Goal: Use online tool/utility: Utilize a website feature to perform a specific function

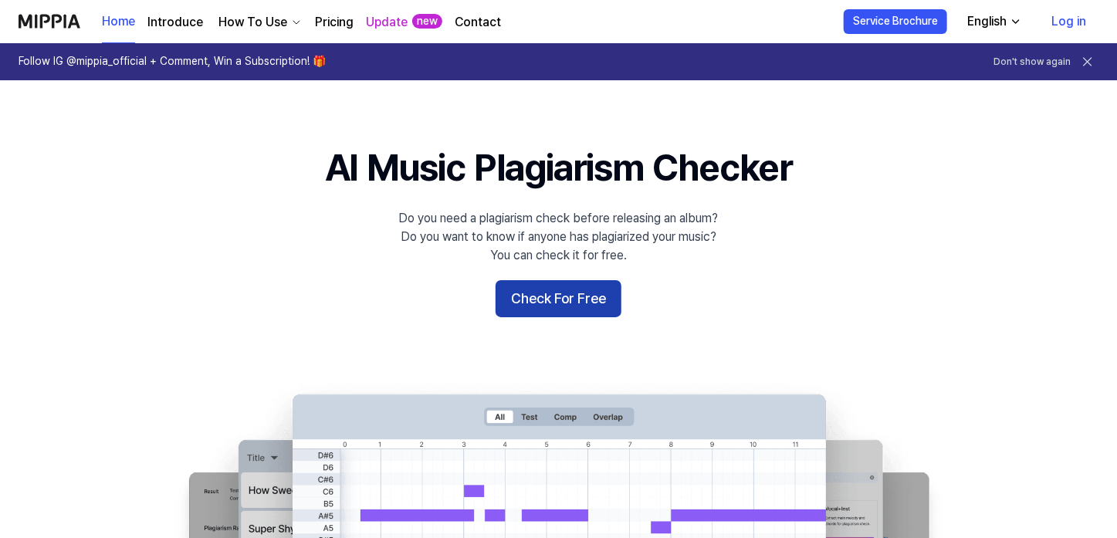
click at [575, 297] on button "Check For Free" at bounding box center [559, 298] width 126 height 37
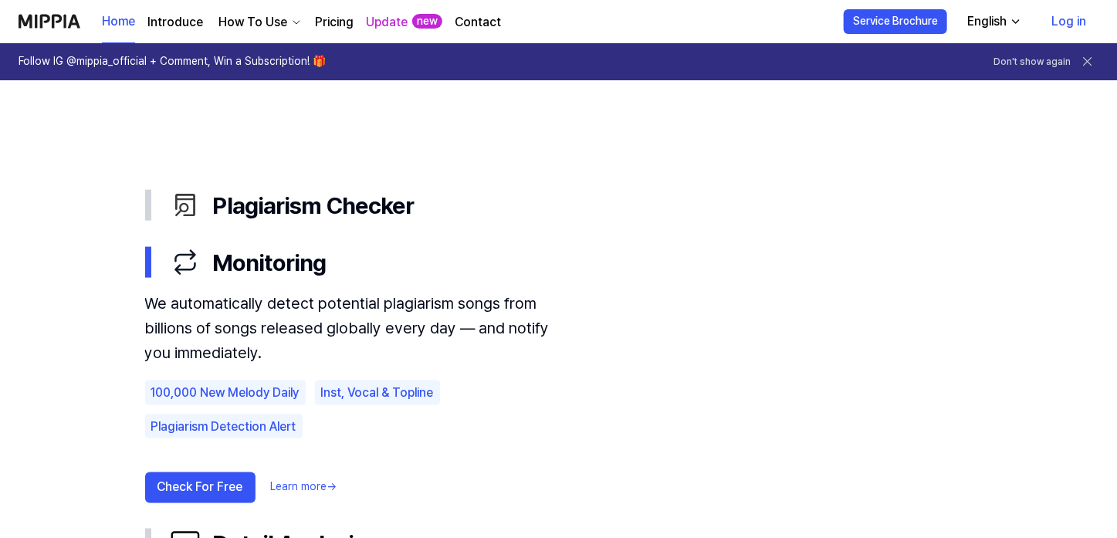
scroll to position [1029, 0]
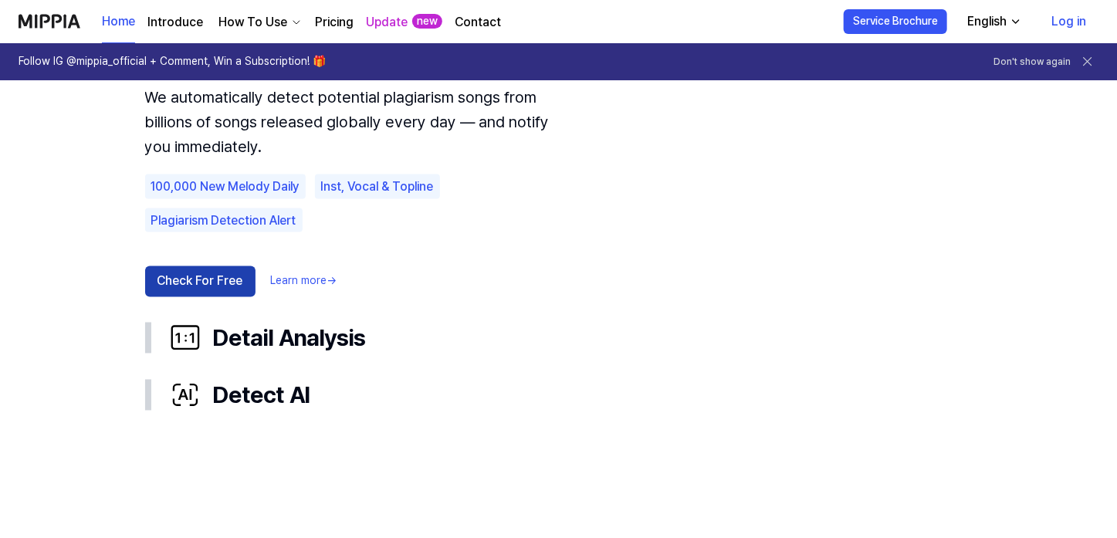
click at [198, 280] on button "Check For Free" at bounding box center [200, 281] width 110 height 31
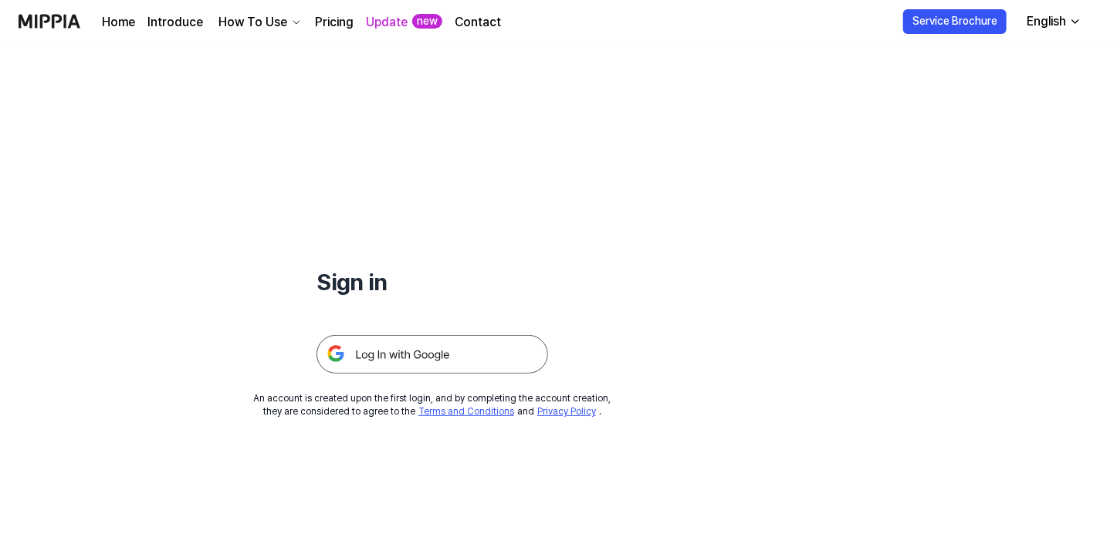
click at [433, 361] on img at bounding box center [433, 354] width 232 height 39
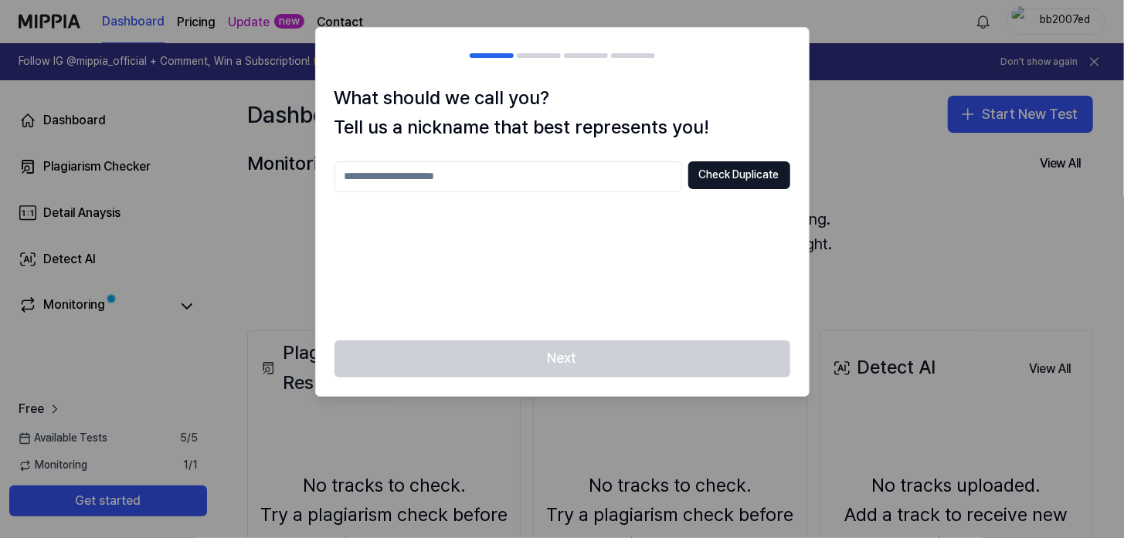
click at [638, 187] on input "text" at bounding box center [507, 176] width 347 height 31
click at [751, 172] on button "Check Duplicate" at bounding box center [739, 175] width 102 height 28
drag, startPoint x: 529, startPoint y: 159, endPoint x: 526, endPoint y: 167, distance: 8.3
click at [526, 167] on div "What should we call you? Tell us a nickname that best represents you! ***** Che…" at bounding box center [562, 211] width 493 height 257
click at [526, 167] on input "*****" at bounding box center [507, 176] width 347 height 31
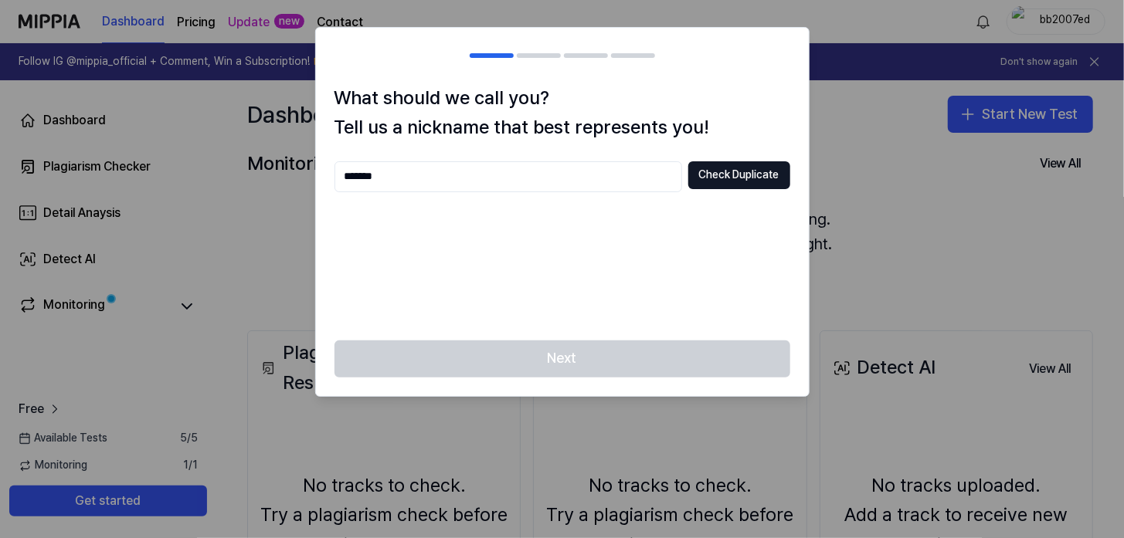
type input "*******"
click at [685, 166] on div "******* Check Duplicate" at bounding box center [562, 176] width 456 height 31
click at [713, 165] on button "Check Duplicate" at bounding box center [739, 175] width 102 height 28
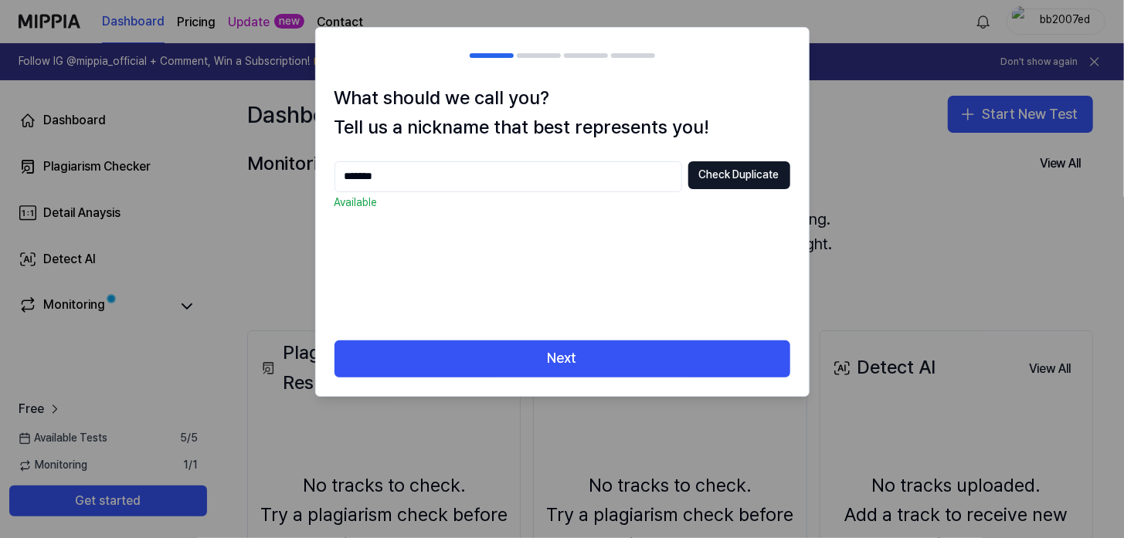
click at [615, 341] on button "Next" at bounding box center [562, 359] width 456 height 37
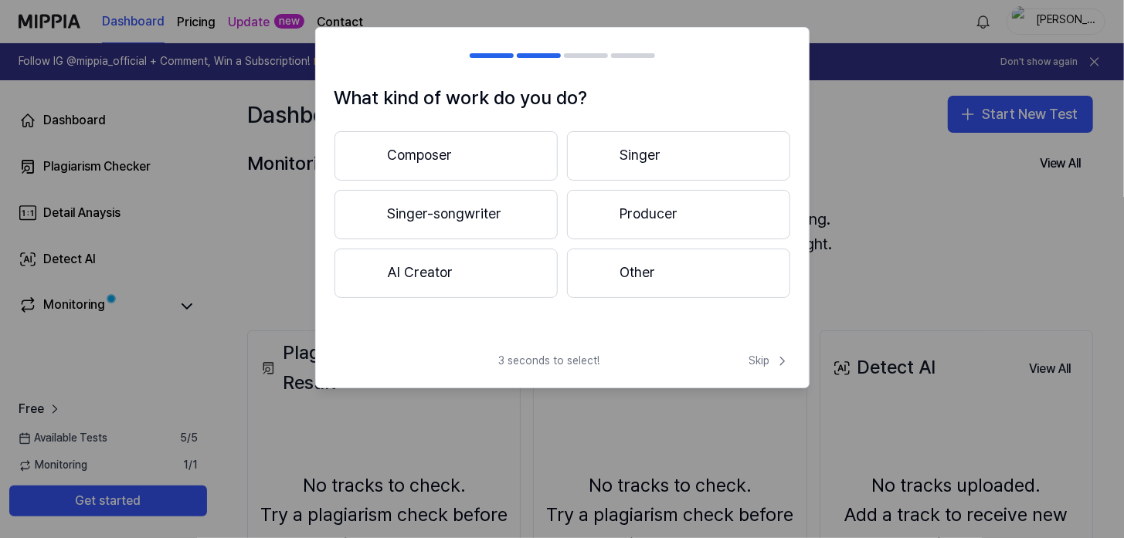
click at [615, 224] on button "Producer" at bounding box center [678, 214] width 223 height 49
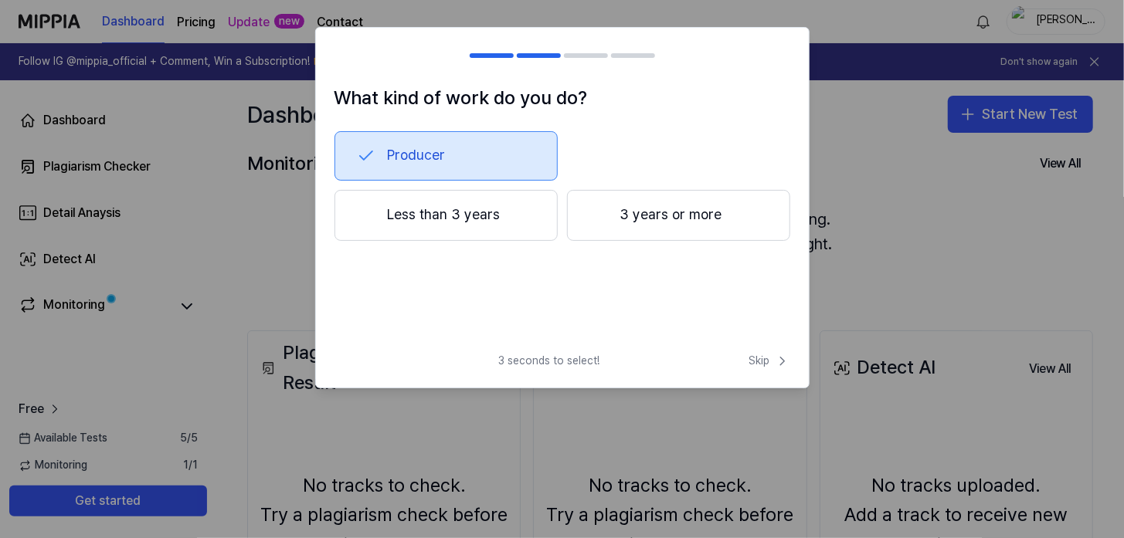
click at [659, 205] on button "3 years or more" at bounding box center [678, 215] width 223 height 51
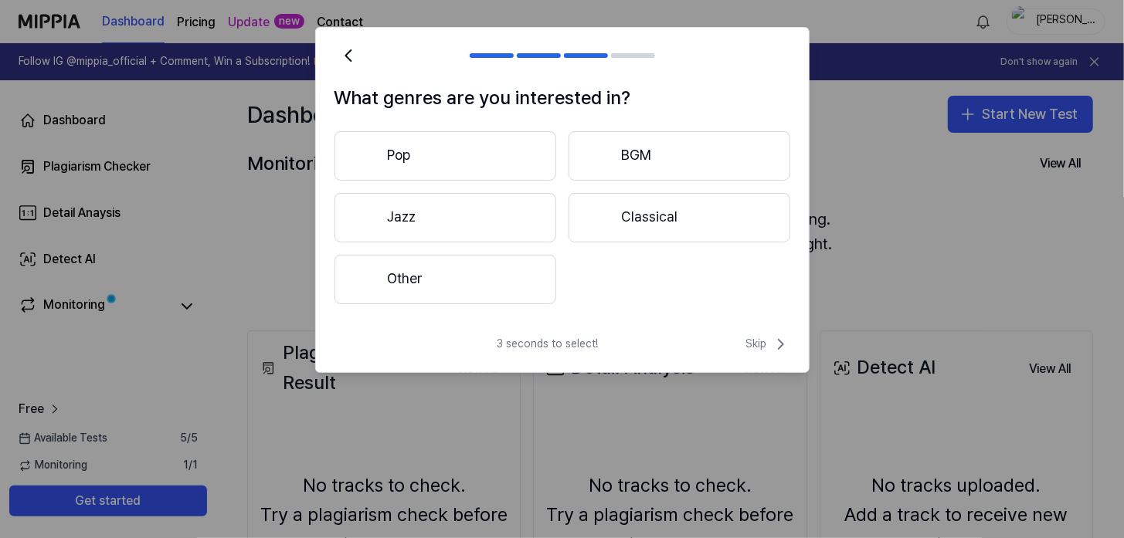
click at [523, 279] on button "Other" at bounding box center [445, 279] width 222 height 49
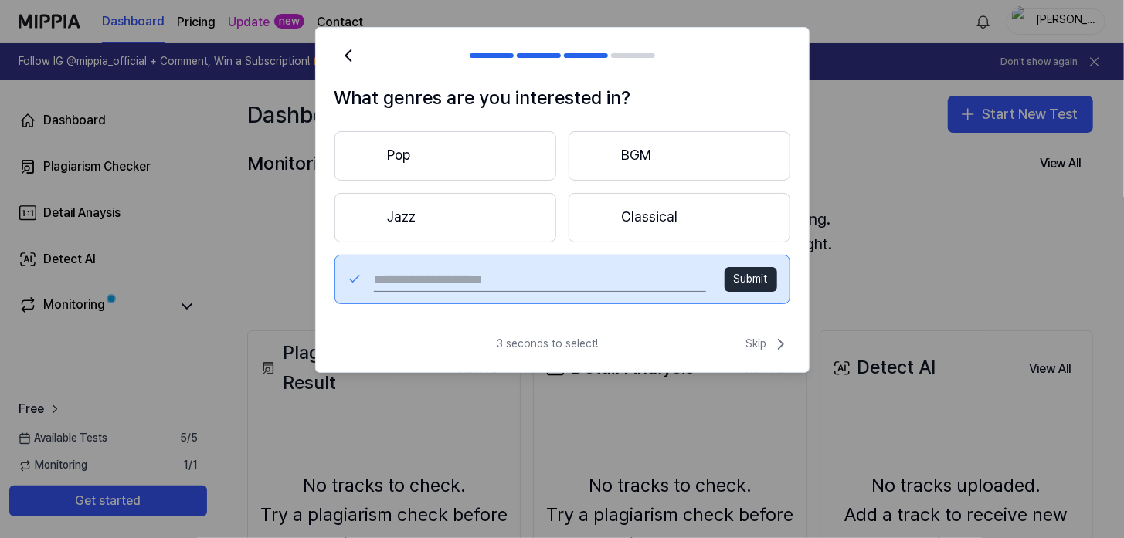
click at [615, 286] on input "text" at bounding box center [539, 279] width 331 height 25
type input "**********"
click at [763, 258] on div "**********" at bounding box center [562, 279] width 456 height 49
click at [764, 286] on button "Submit" at bounding box center [750, 279] width 53 height 25
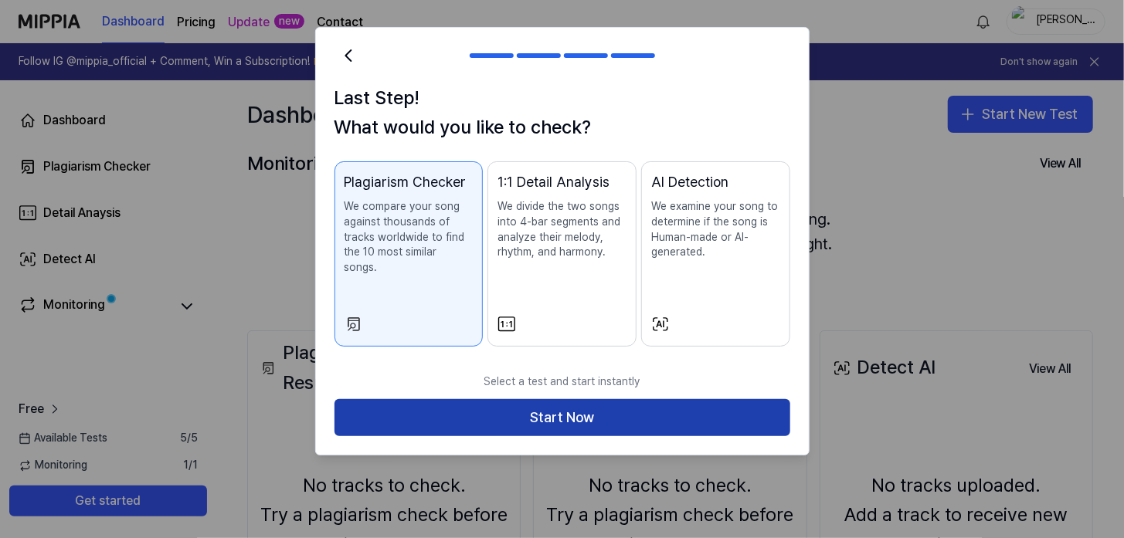
click at [660, 405] on button "Start Now" at bounding box center [562, 417] width 456 height 37
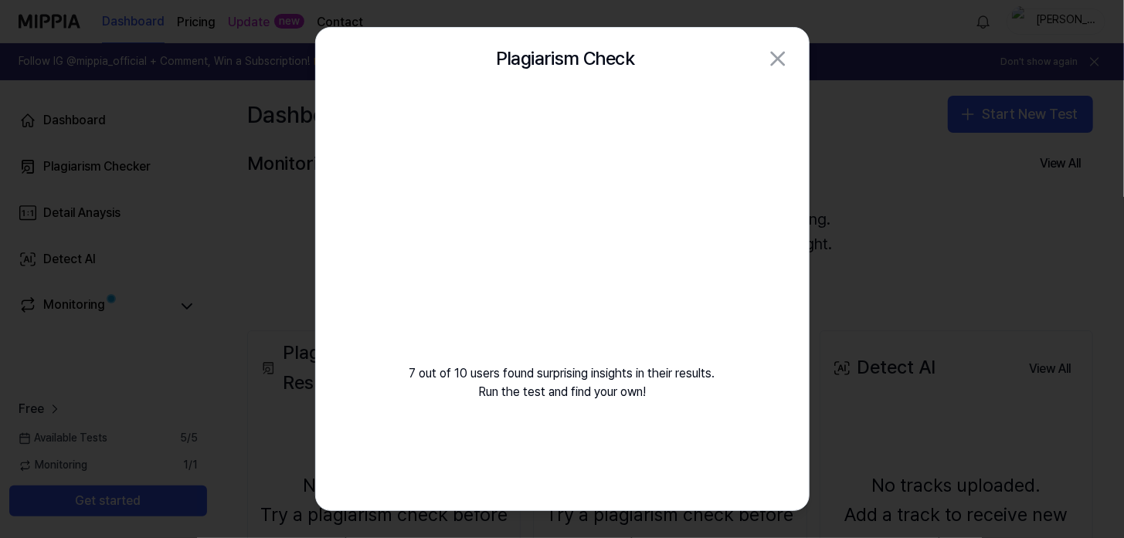
click at [461, 238] on video at bounding box center [562, 238] width 222 height 222
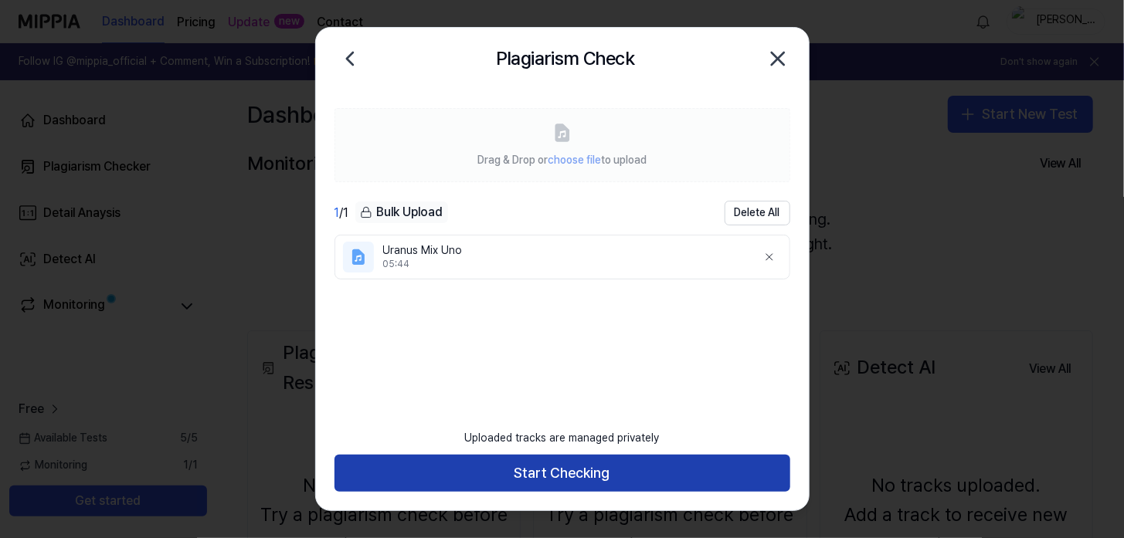
click at [575, 473] on button "Start Checking" at bounding box center [562, 473] width 456 height 37
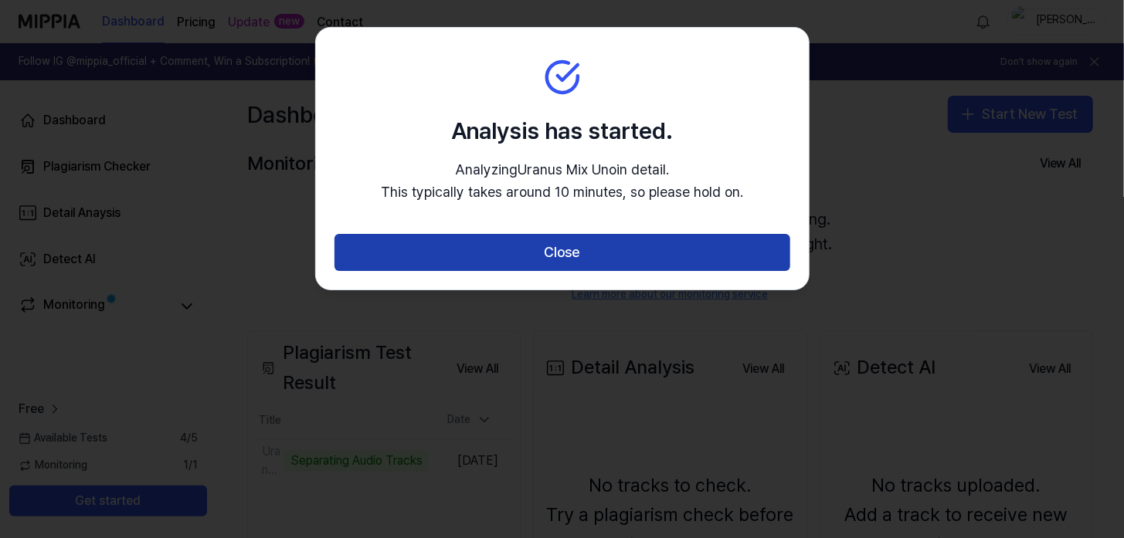
click at [594, 258] on button "Close" at bounding box center [562, 252] width 456 height 37
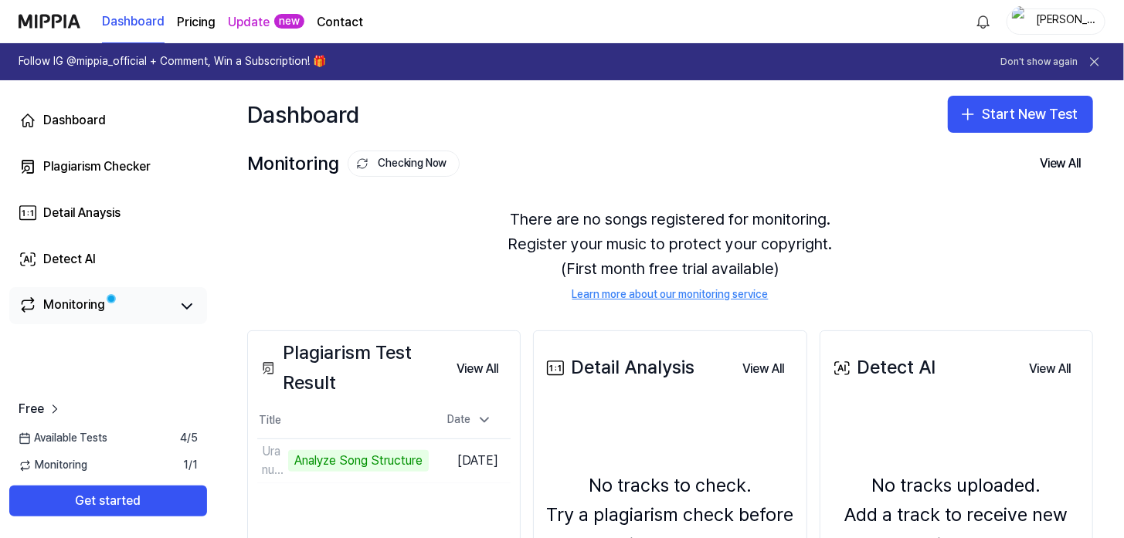
click at [151, 304] on link "Monitoring" at bounding box center [94, 307] width 151 height 22
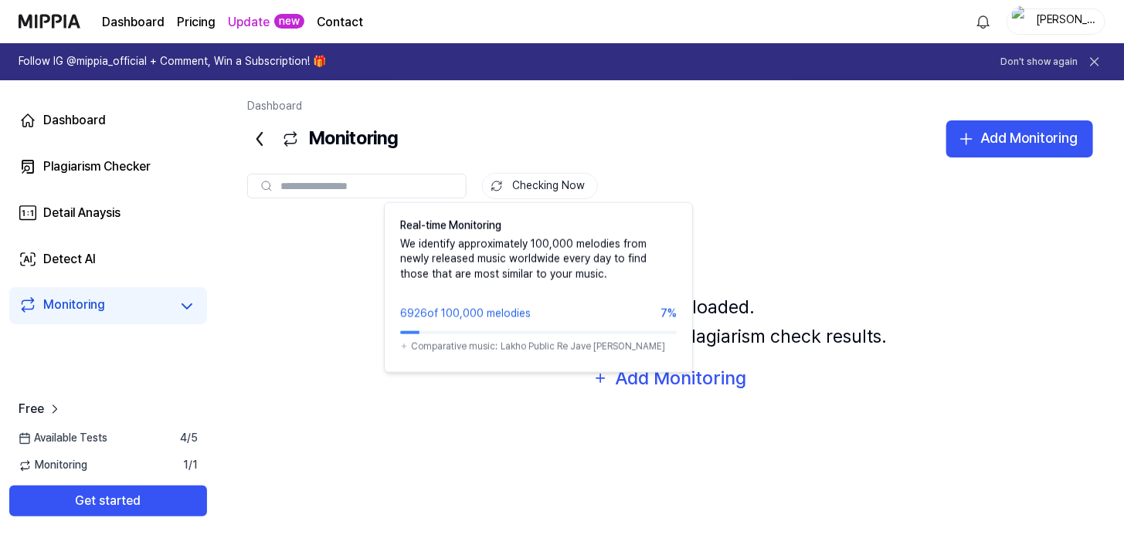
click at [510, 193] on button "Checking Now" at bounding box center [540, 186] width 116 height 26
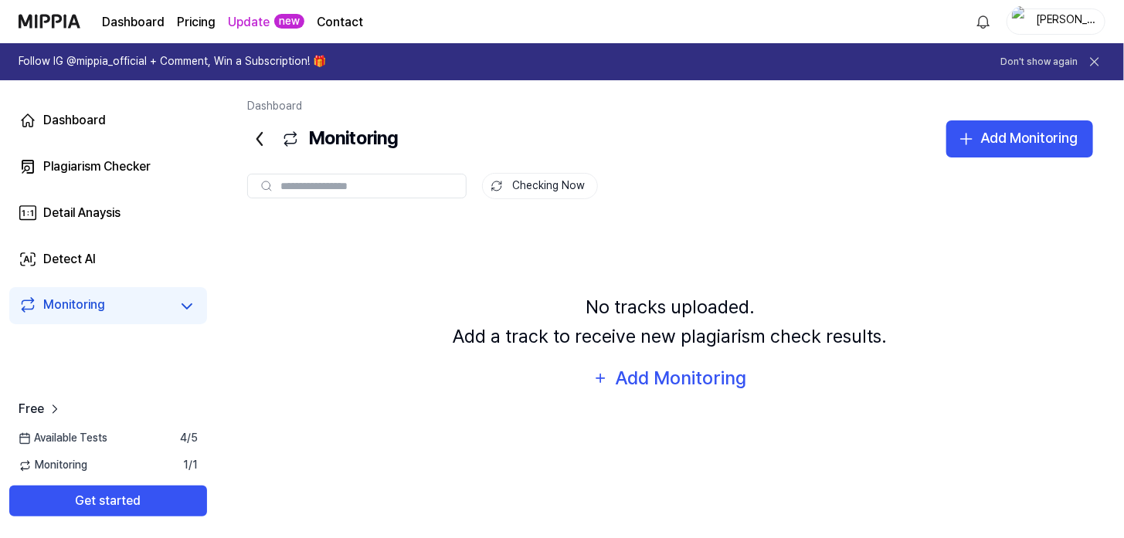
click at [510, 193] on button "Checking Now" at bounding box center [540, 186] width 116 height 26
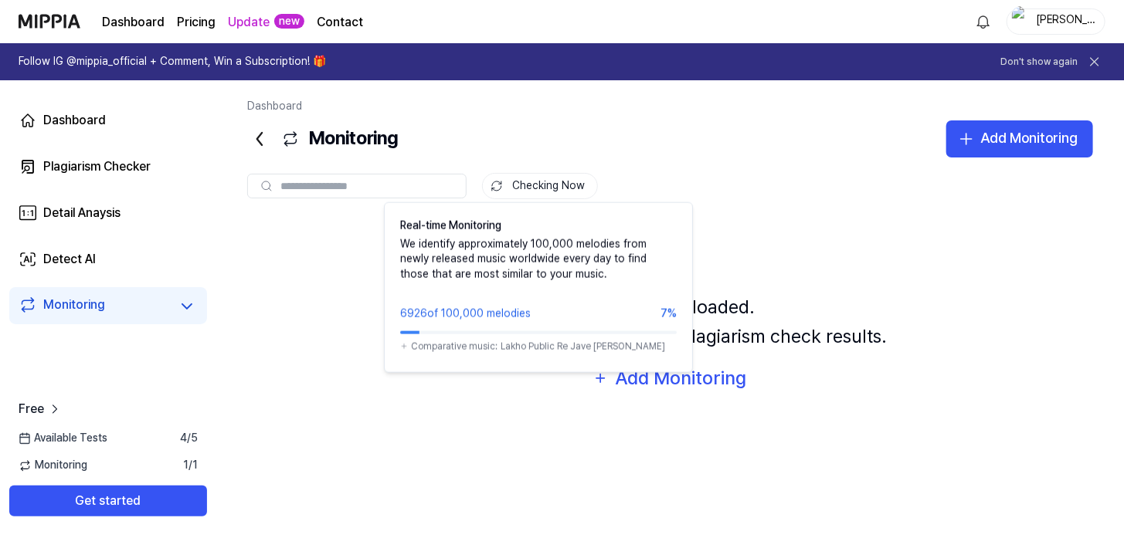
click at [504, 185] on button "Checking Now" at bounding box center [540, 186] width 116 height 26
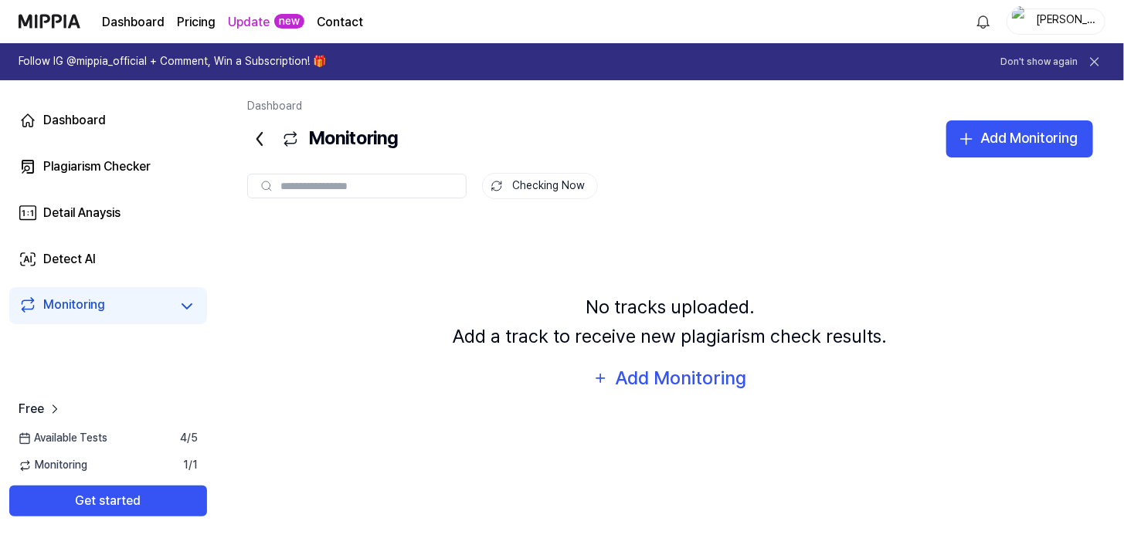
click at [504, 185] on button "Checking Now" at bounding box center [540, 186] width 116 height 26
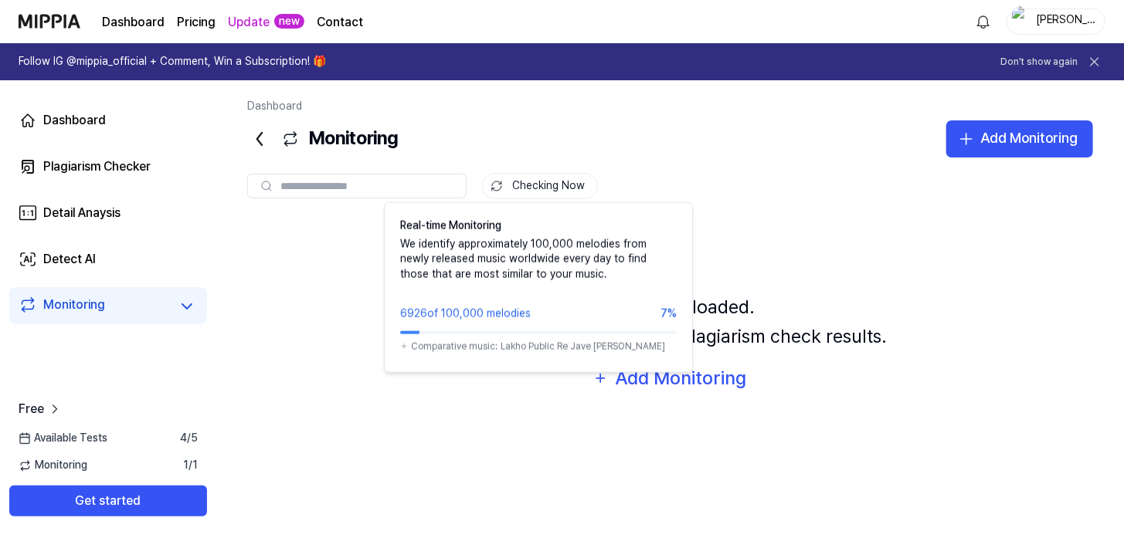
click at [563, 181] on button "Checking Now" at bounding box center [540, 186] width 116 height 26
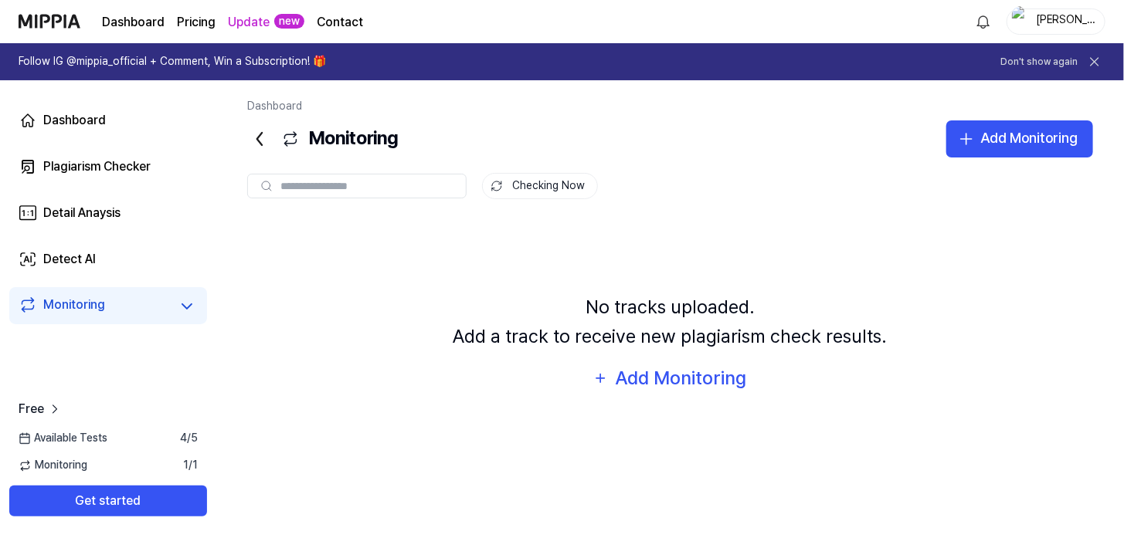
click at [563, 181] on button "Checking Now" at bounding box center [540, 186] width 116 height 26
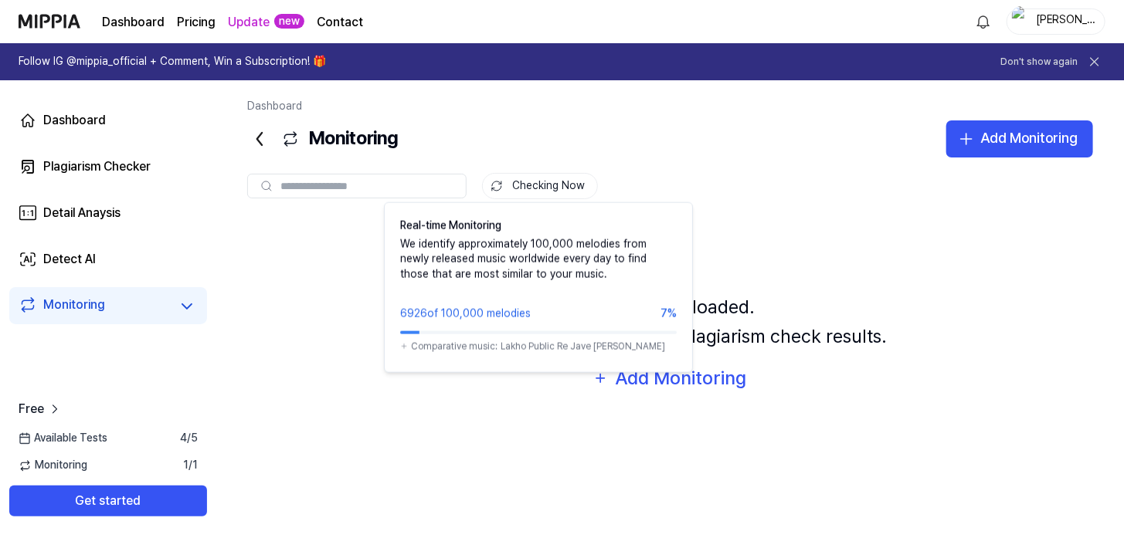
click at [518, 171] on div "Checking Now Real-time Monitoring We identify approximately 100,000 melodies fr…" at bounding box center [670, 173] width 846 height 31
click at [524, 188] on button "Checking Now" at bounding box center [540, 186] width 116 height 26
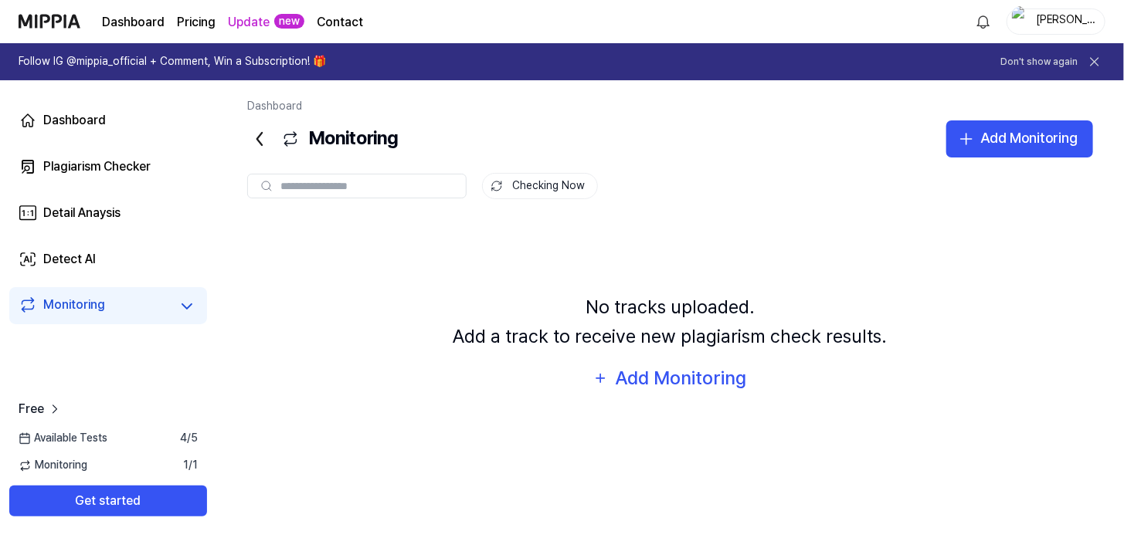
click at [524, 188] on button "Checking Now" at bounding box center [540, 186] width 116 height 26
